Goal: Task Accomplishment & Management: Manage account settings

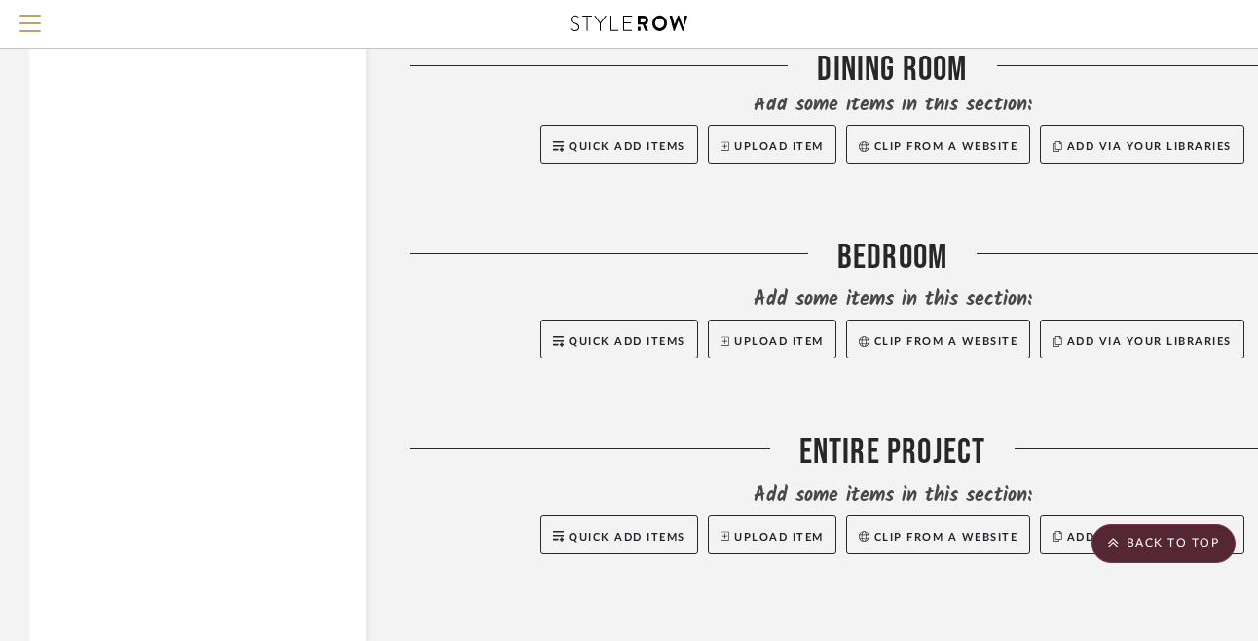
scroll to position [2442, 0]
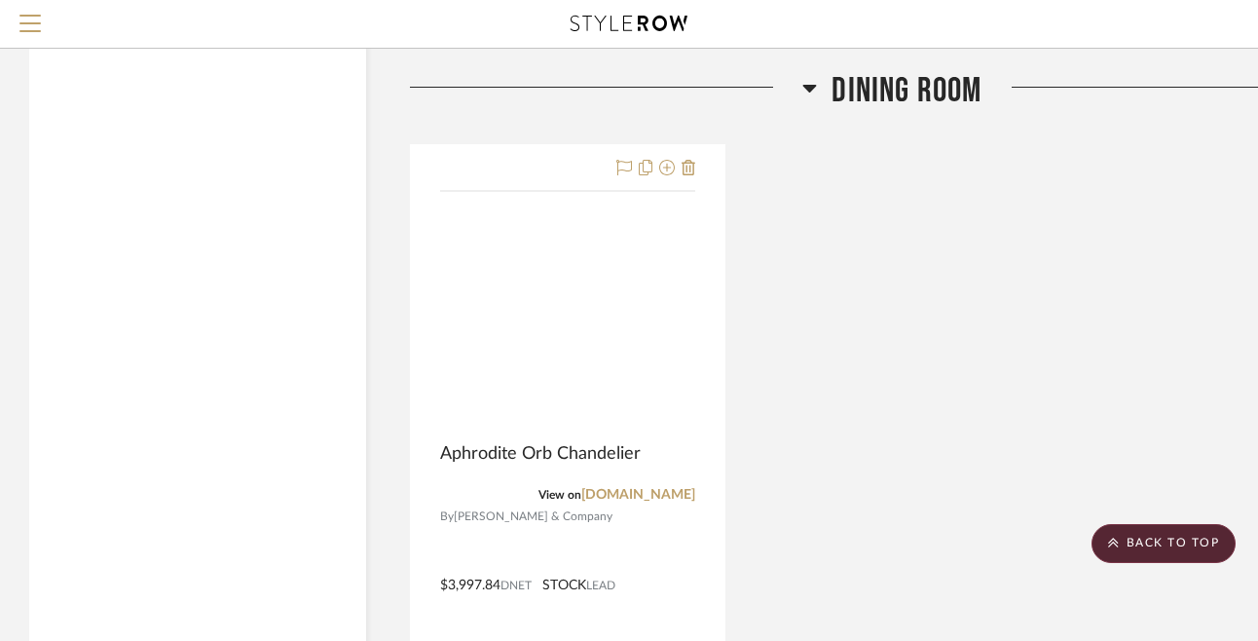
scroll to position [2412, 0]
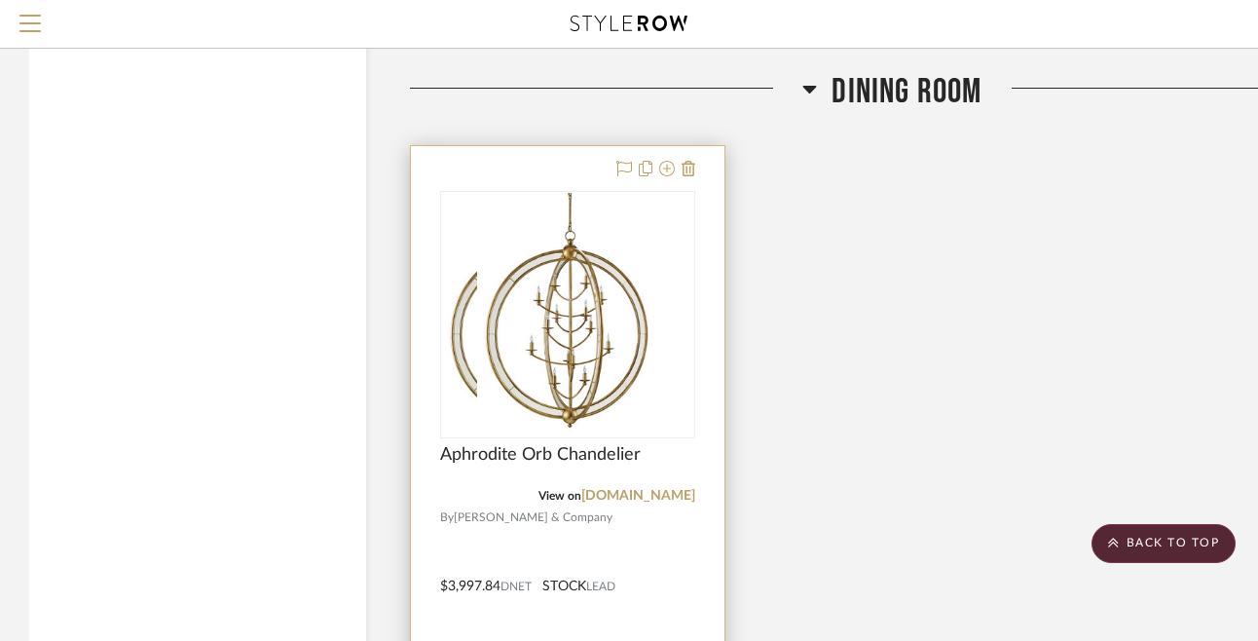
click at [557, 173] on div at bounding box center [567, 572] width 313 height 852
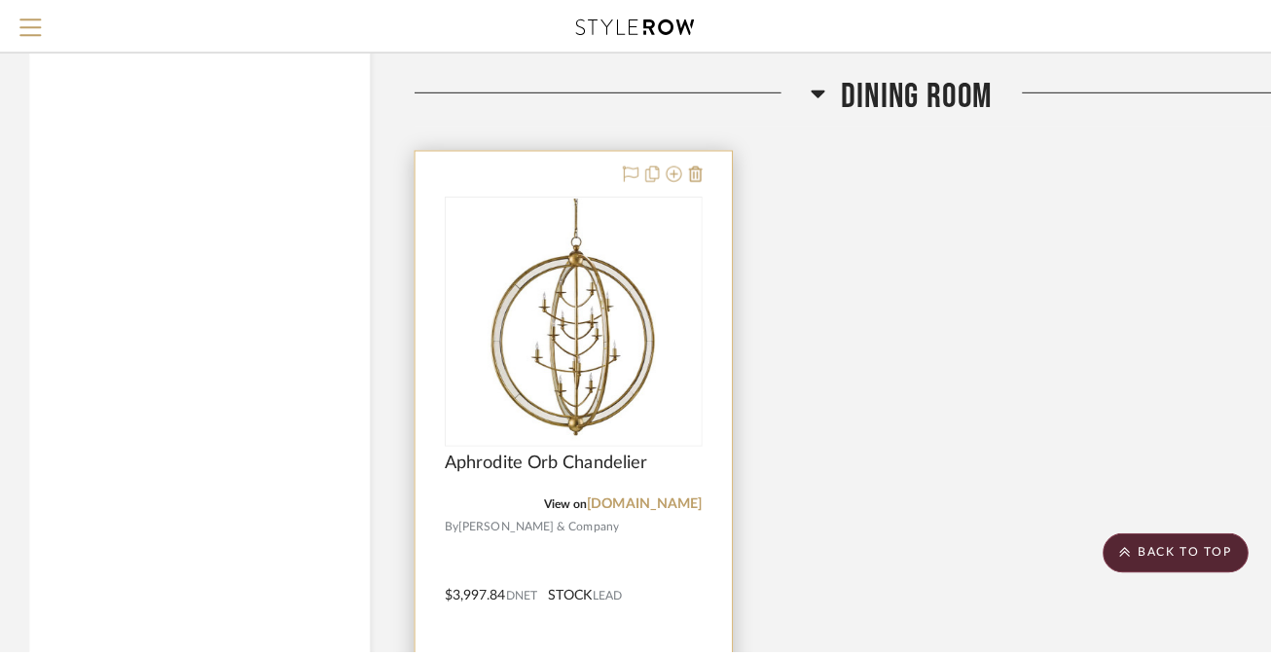
scroll to position [0, 0]
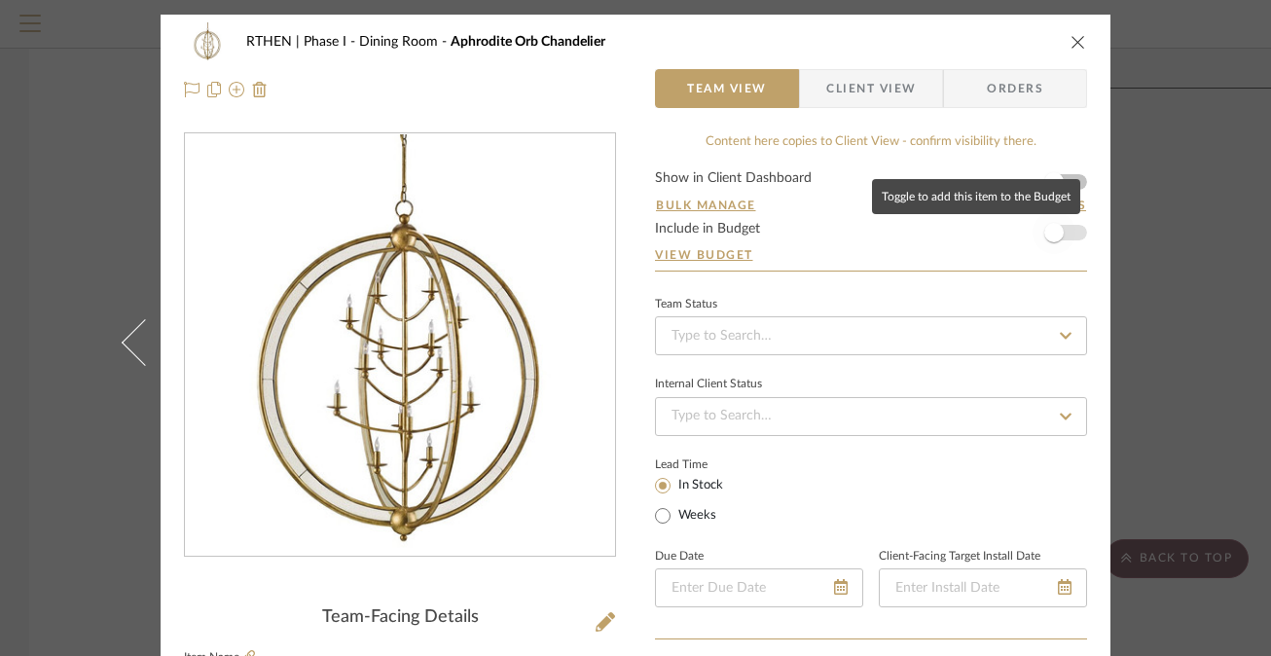
click at [1054, 231] on span "button" at bounding box center [1054, 232] width 19 height 19
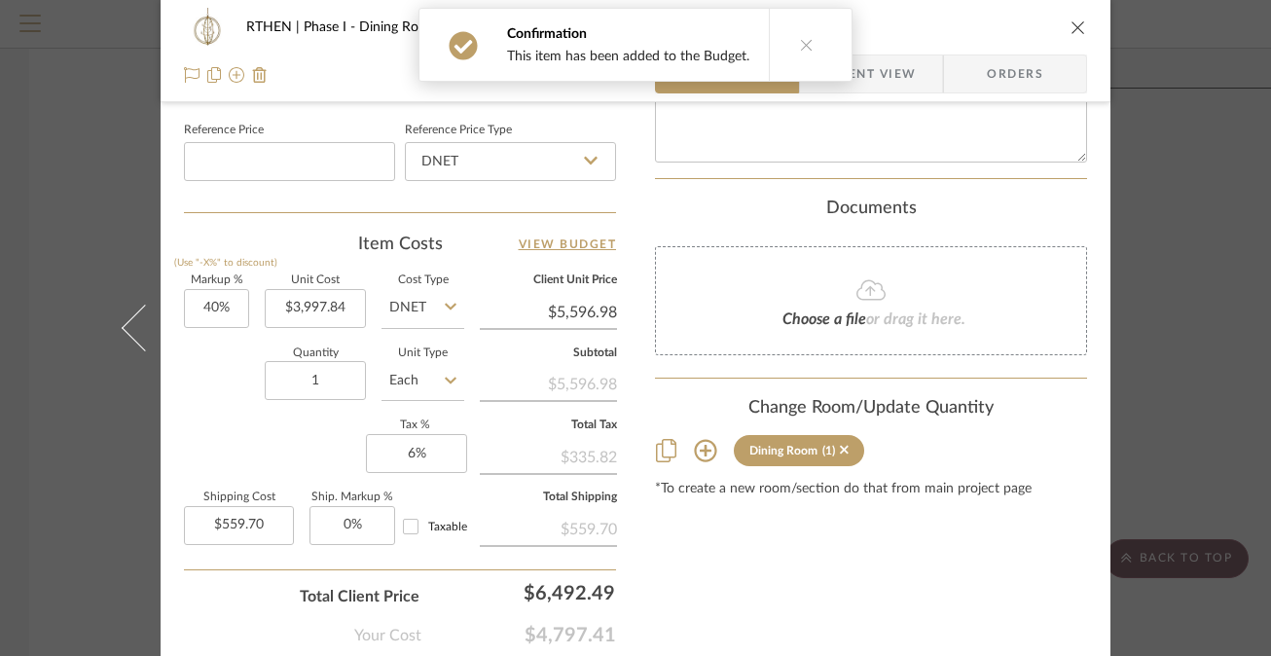
scroll to position [1054, 0]
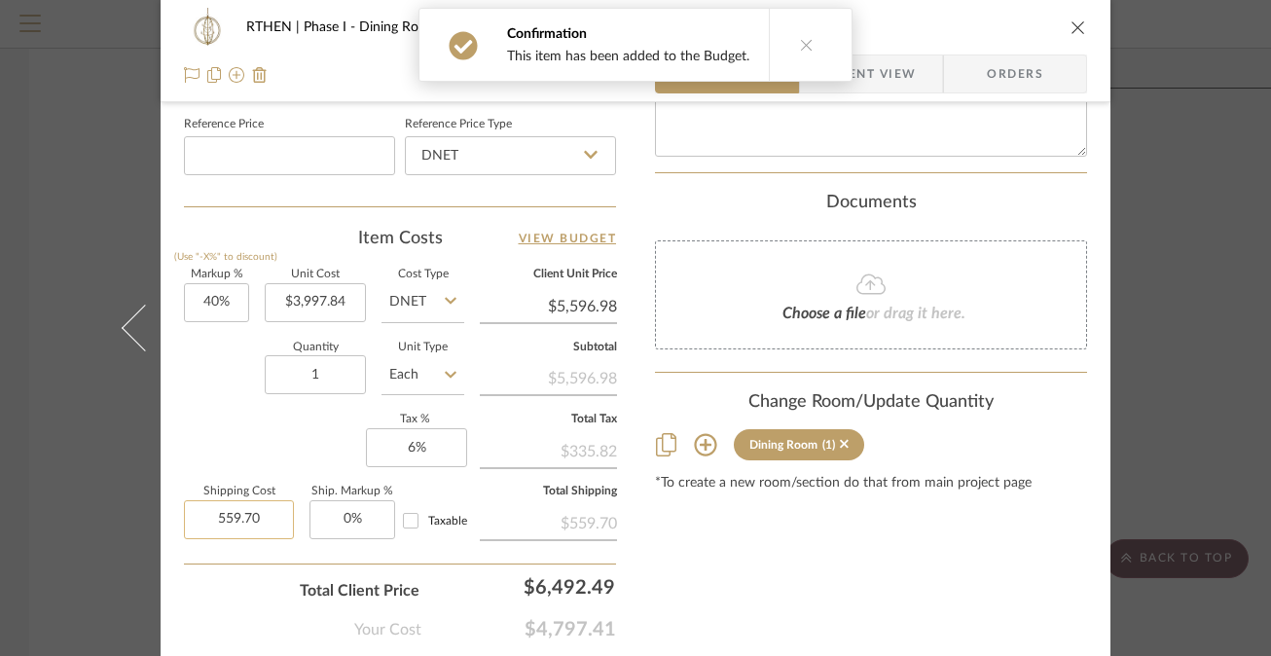
click at [267, 521] on input "559.70" at bounding box center [239, 519] width 110 height 39
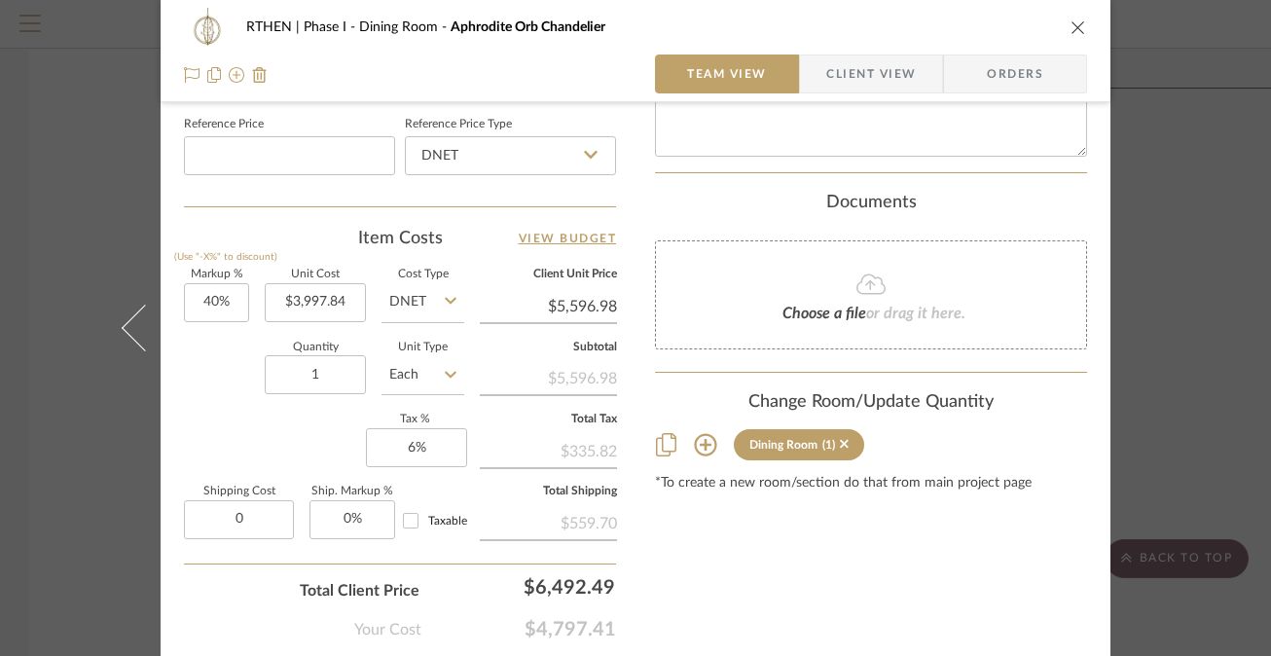
type input "$0.00"
click at [218, 588] on div "Total Client Price $6,492.49" at bounding box center [400, 583] width 432 height 39
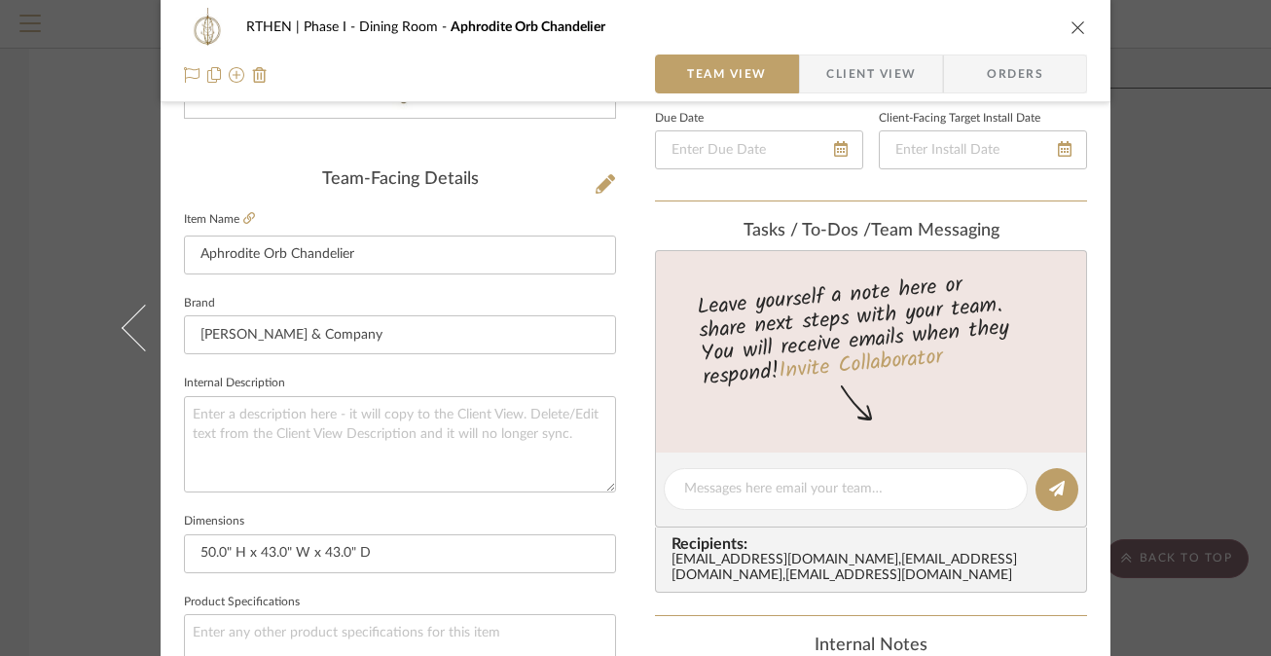
scroll to position [18, 0]
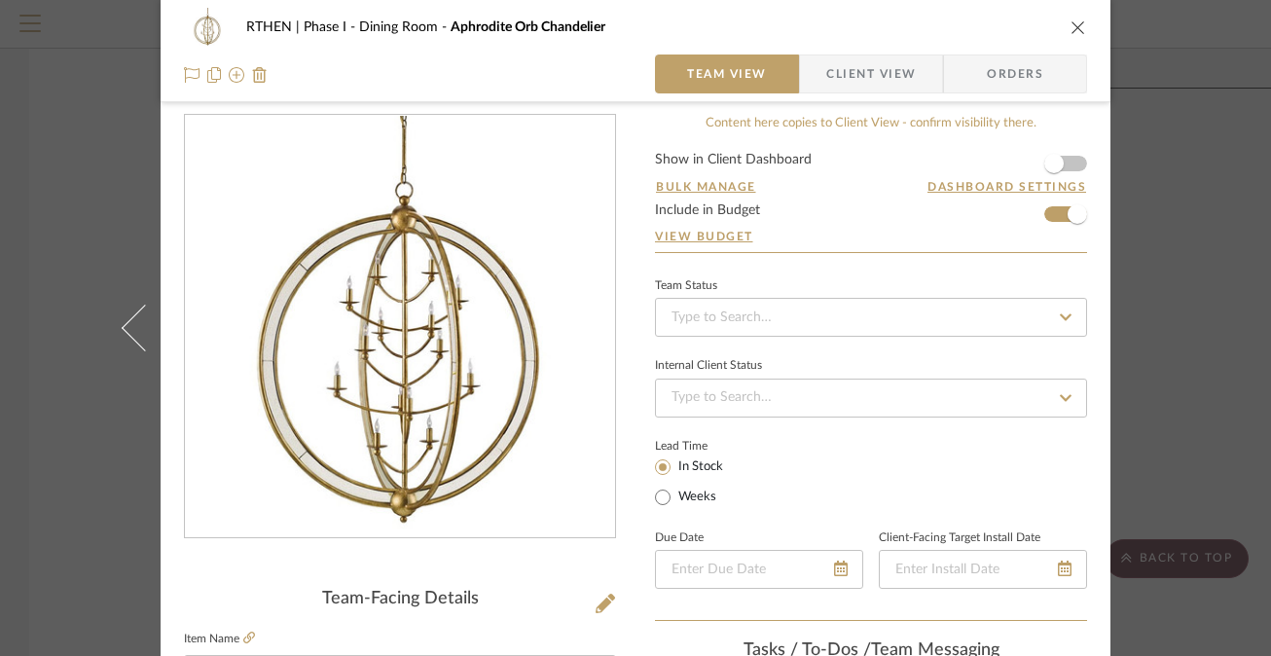
click at [1072, 27] on icon "close" at bounding box center [1079, 27] width 16 height 16
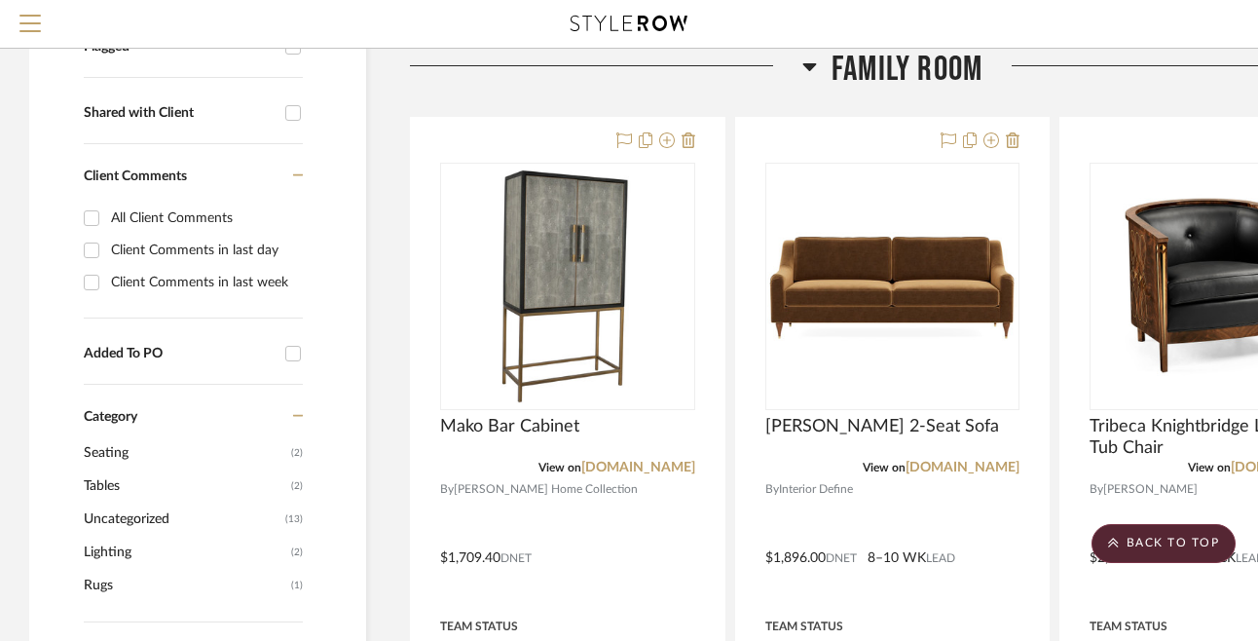
scroll to position [0, 0]
